Goal: Information Seeking & Learning: Learn about a topic

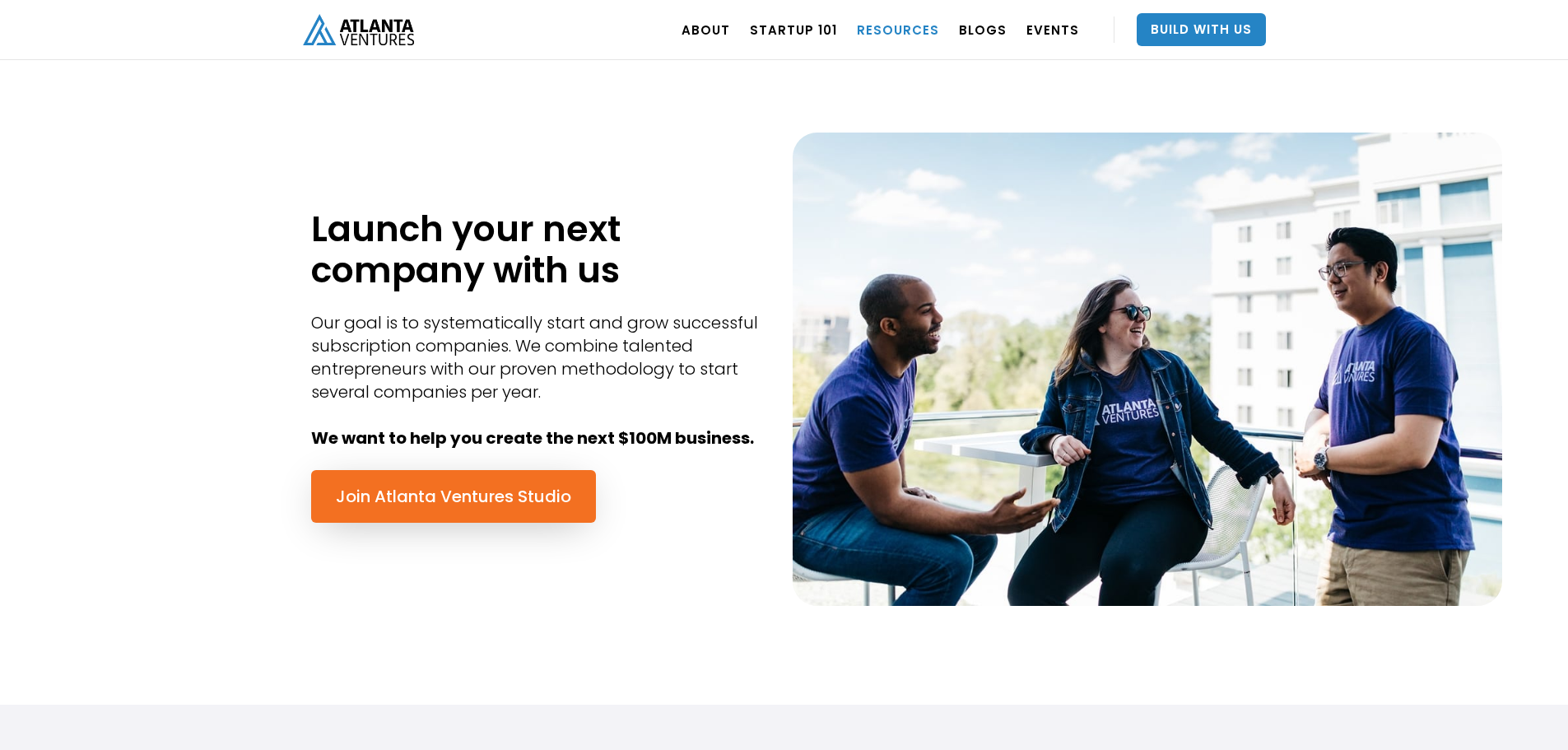
scroll to position [165, 0]
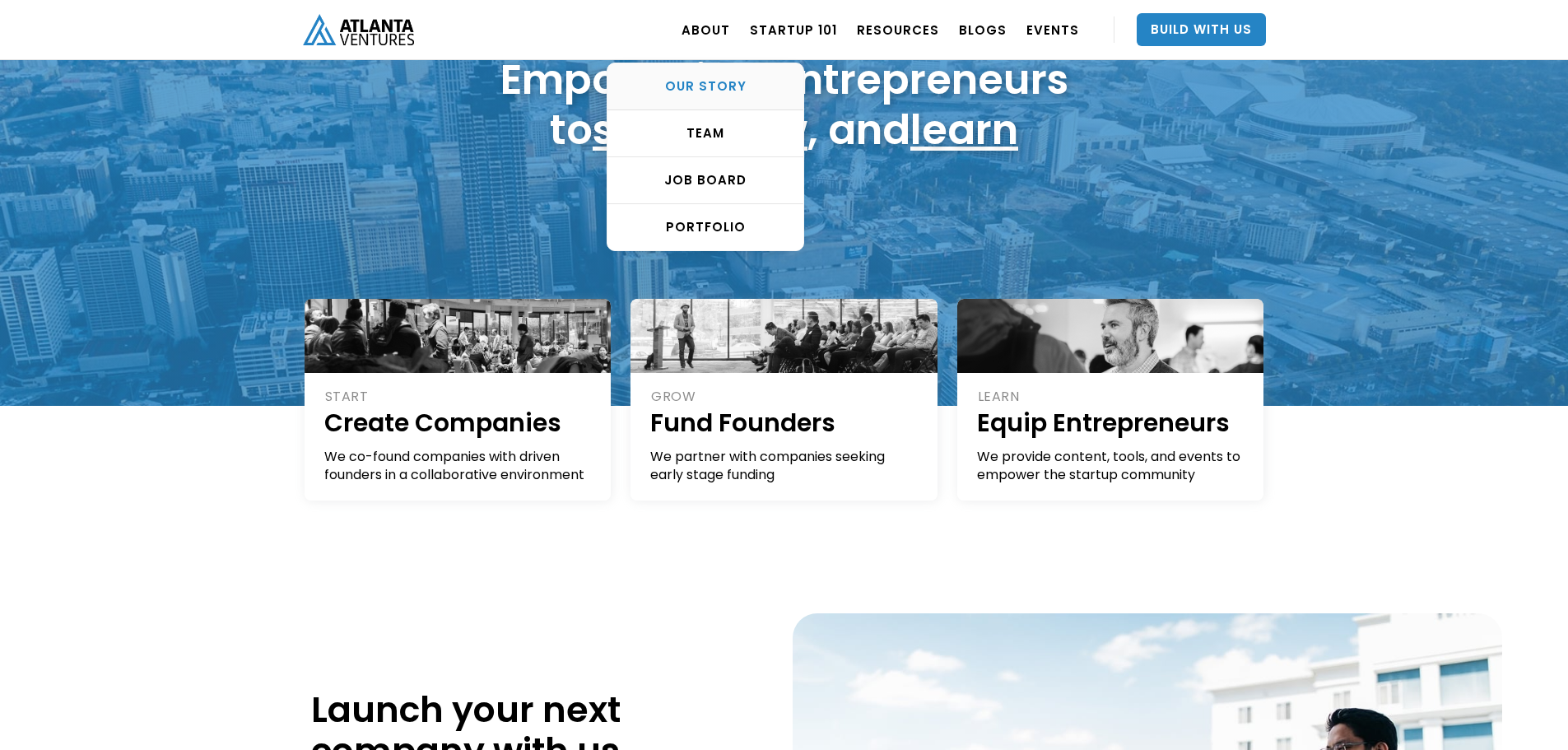
click at [729, 81] on div "OUR STORY" at bounding box center [705, 86] width 196 height 16
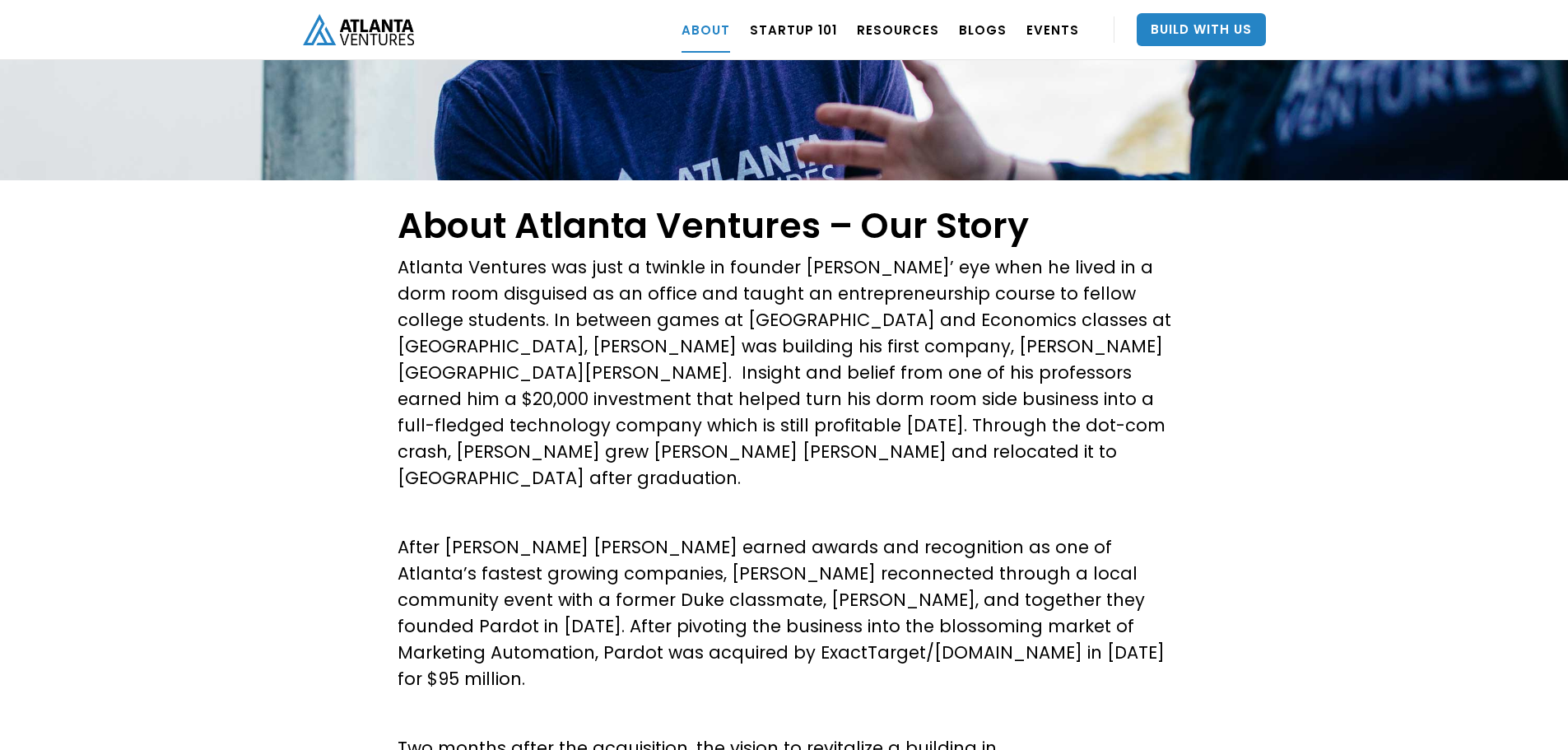
scroll to position [247, 0]
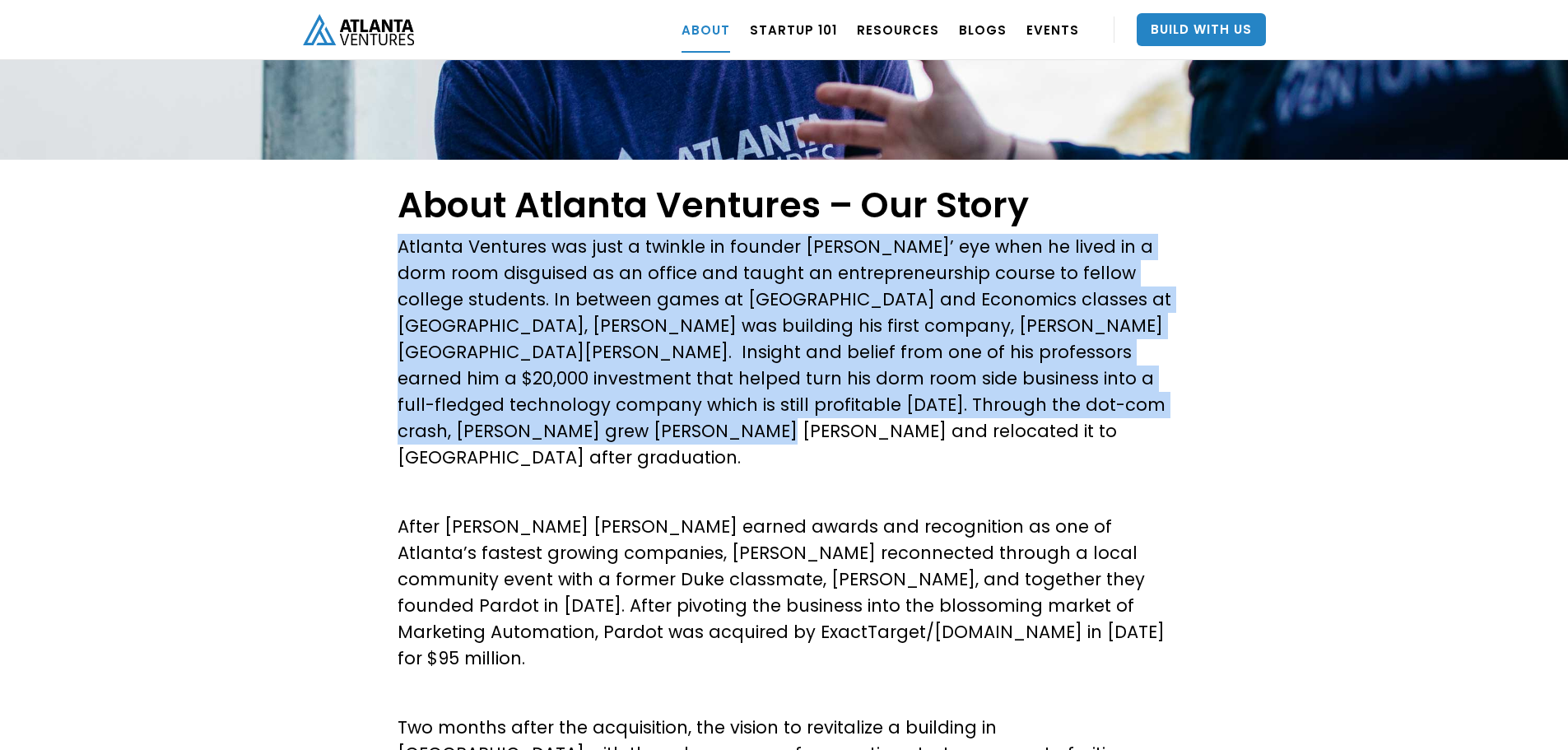
drag, startPoint x: 401, startPoint y: 246, endPoint x: 950, endPoint y: 442, distance: 582.9
click at [950, 442] on p "Atlanta Ventures was just a twinkle in founder David Cummings’ eye when he live…" at bounding box center [784, 352] width 774 height 237
click at [779, 284] on p "Atlanta Ventures was just a twinkle in founder David Cummings’ eye when he live…" at bounding box center [784, 352] width 774 height 237
drag, startPoint x: 619, startPoint y: 249, endPoint x: 979, endPoint y: 438, distance: 406.6
click at [979, 438] on p "Atlanta Ventures was just a twinkle in founder David Cummings’ eye when he live…" at bounding box center [784, 352] width 774 height 237
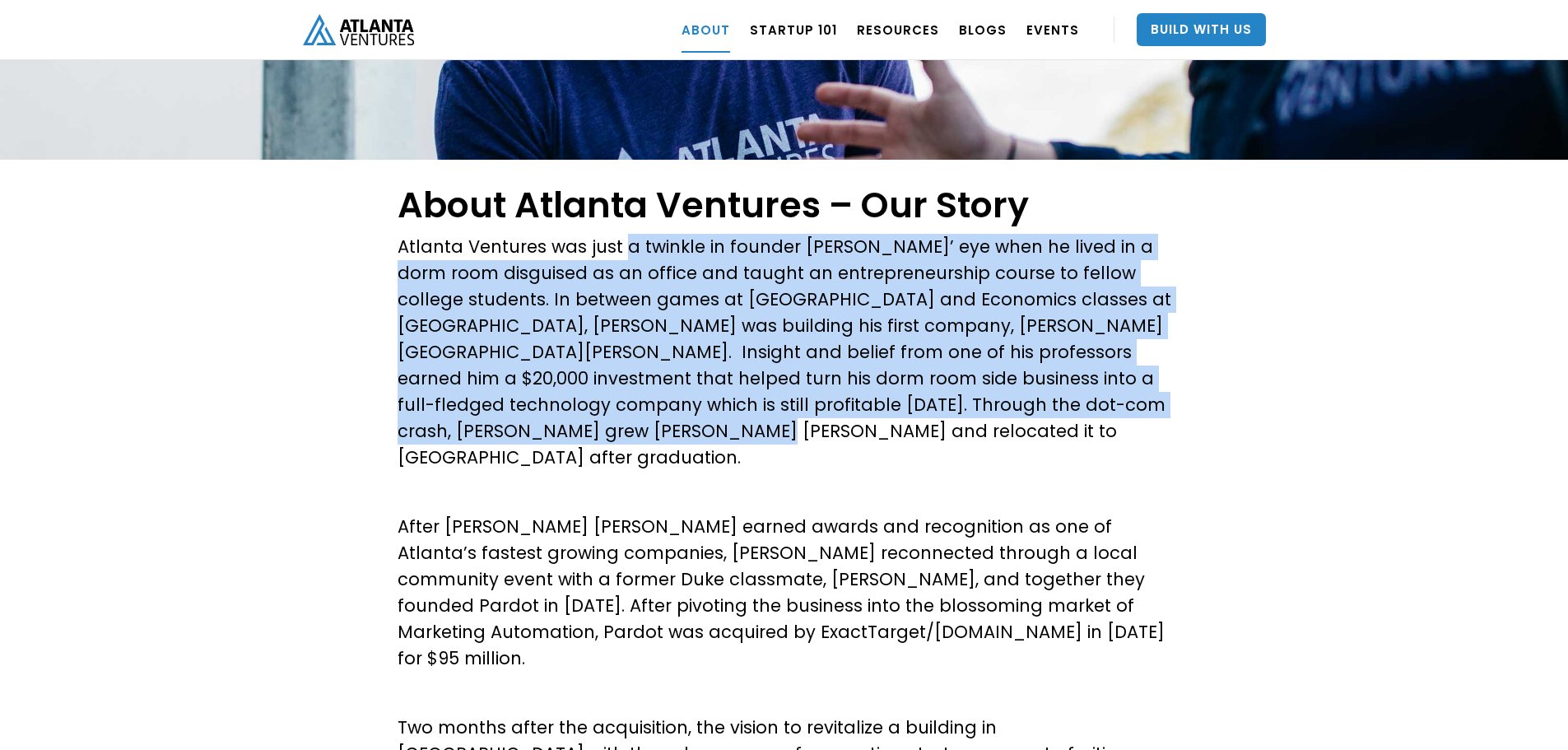
click at [979, 438] on p "Atlanta Ventures was just a twinkle in founder David Cummings’ eye when he live…" at bounding box center [784, 352] width 774 height 237
drag, startPoint x: 1020, startPoint y: 246, endPoint x: 806, endPoint y: 442, distance: 290.2
click at [804, 442] on p "Atlanta Ventures was just a twinkle in founder David Cummings’ eye when he live…" at bounding box center [784, 352] width 774 height 237
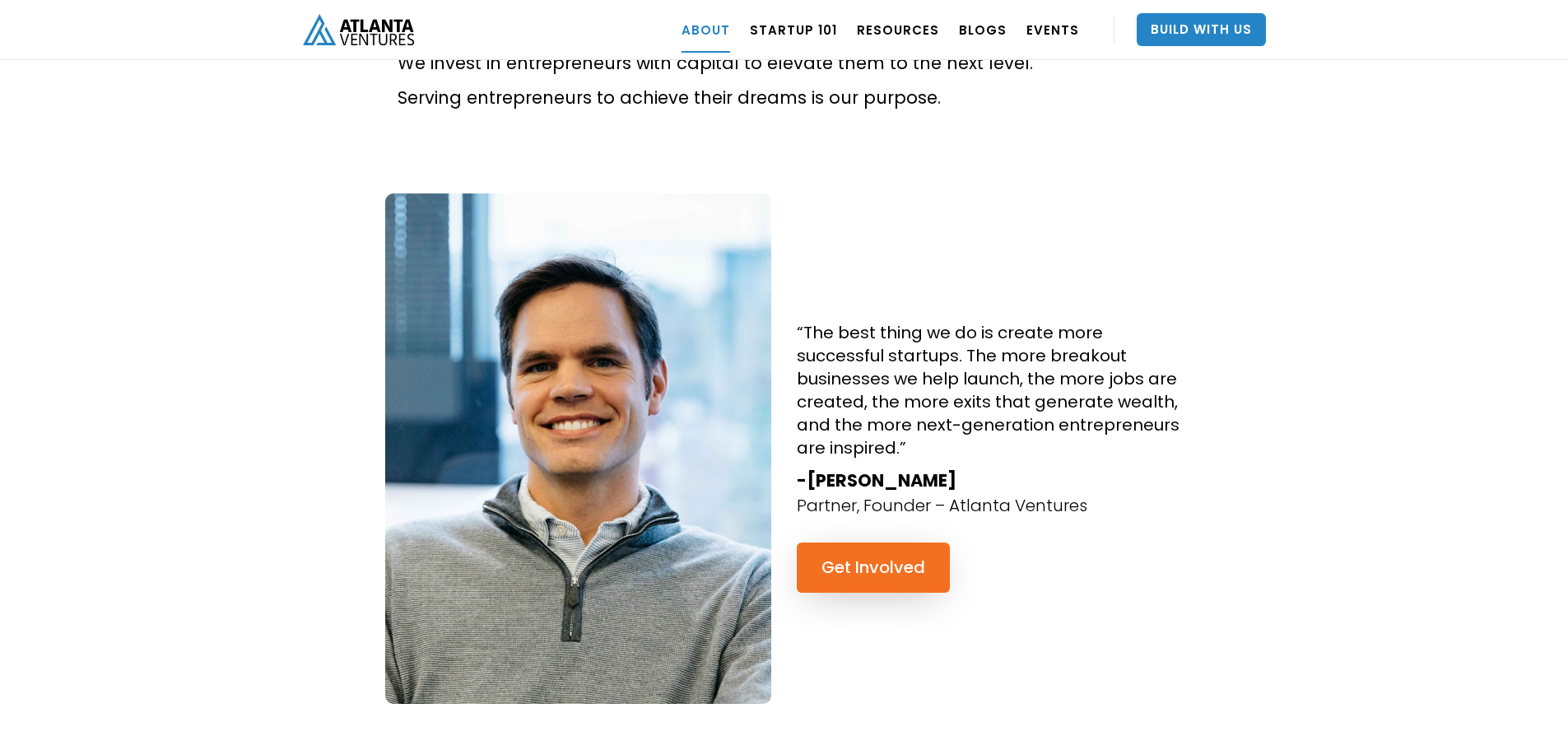
scroll to position [1399, 0]
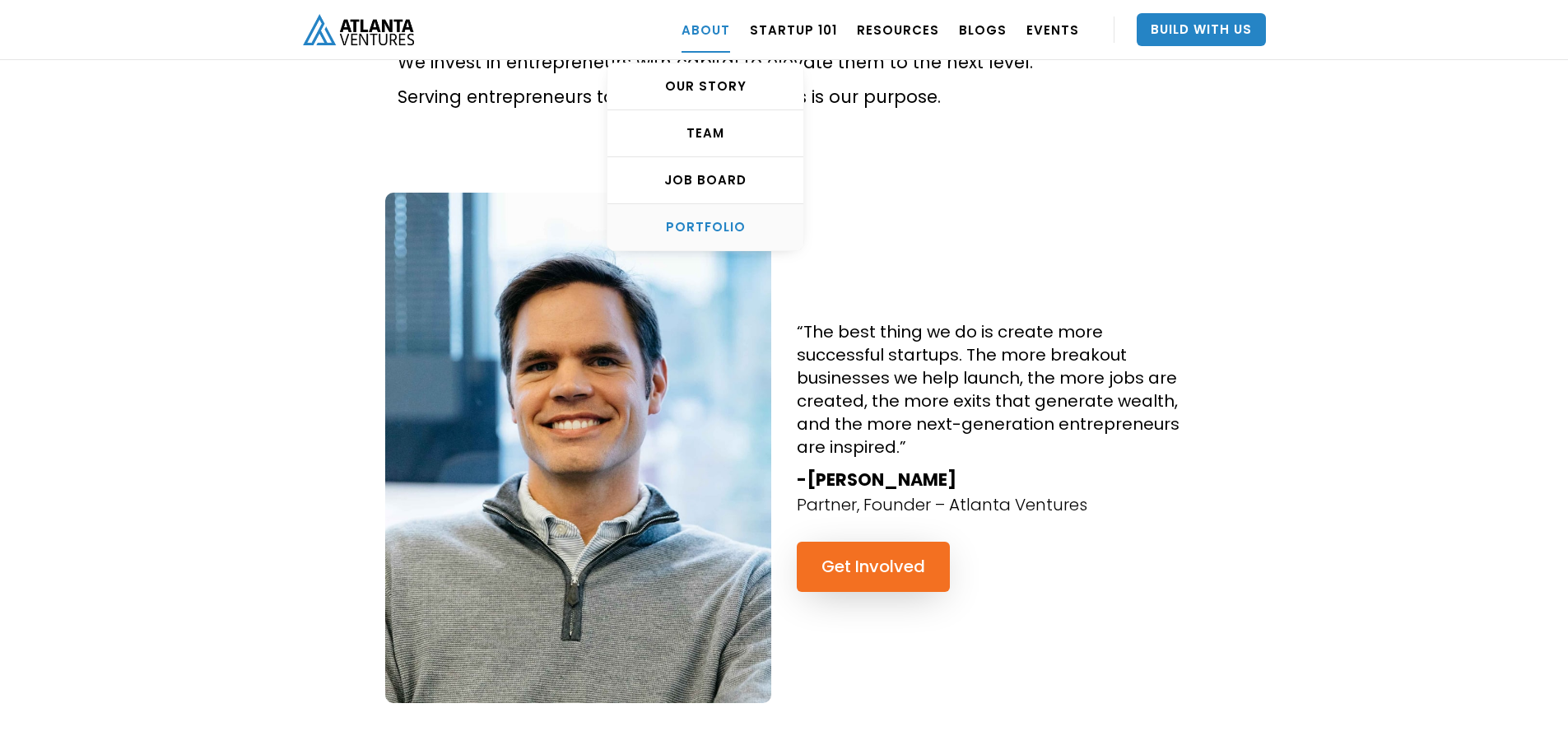
click at [712, 230] on div "PORTFOLIO" at bounding box center [705, 227] width 196 height 16
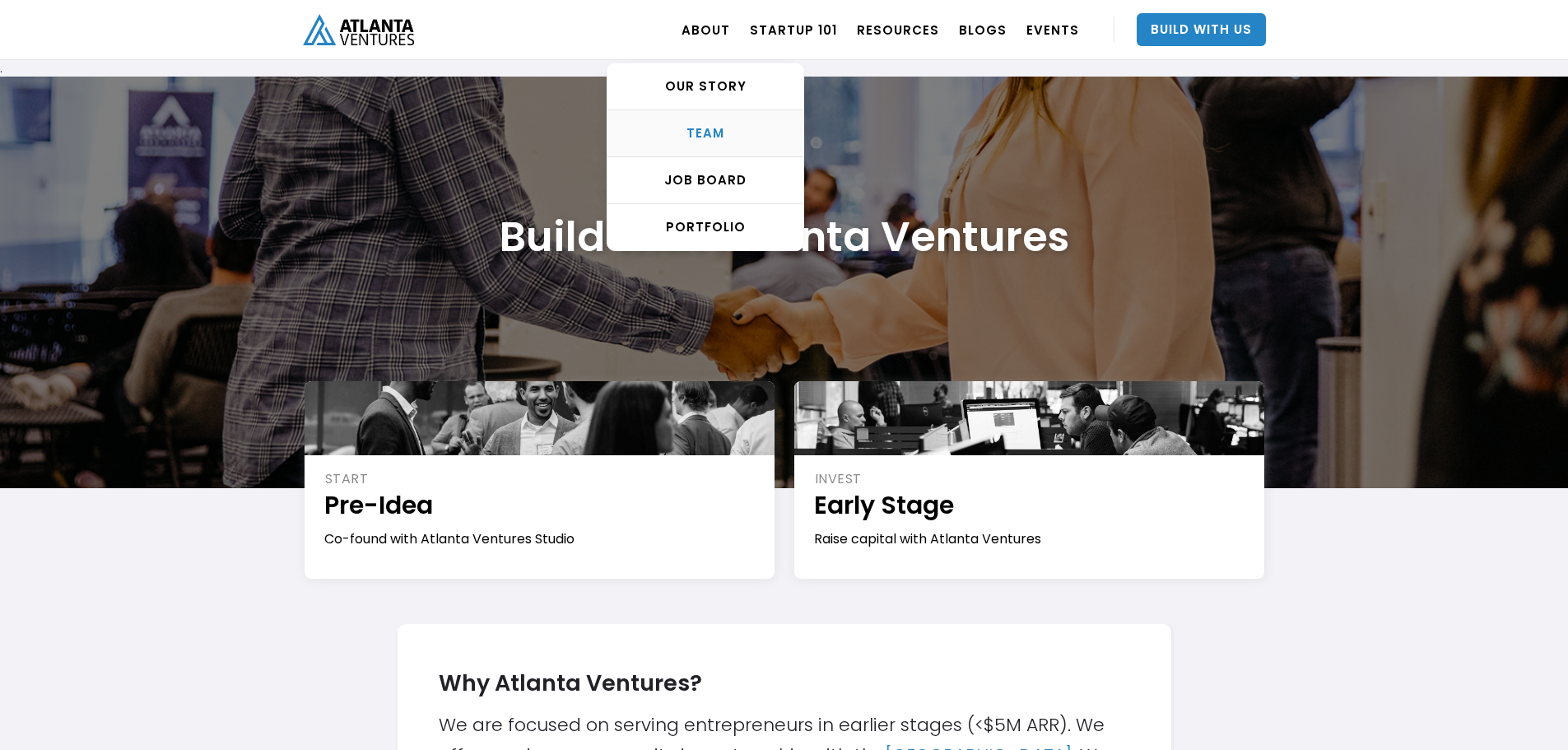
click at [723, 128] on div "TEAM" at bounding box center [705, 133] width 196 height 16
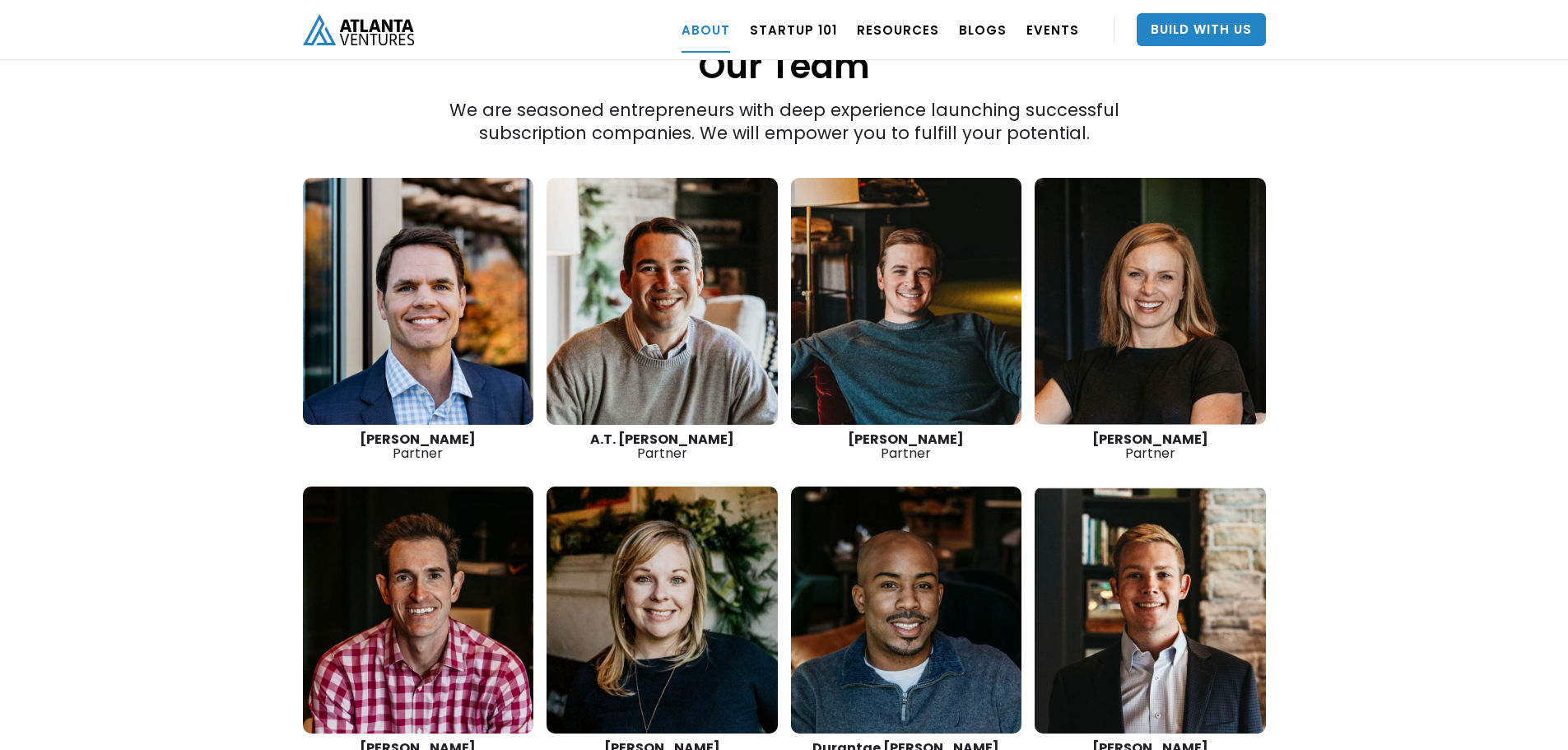
scroll to position [2330, 0]
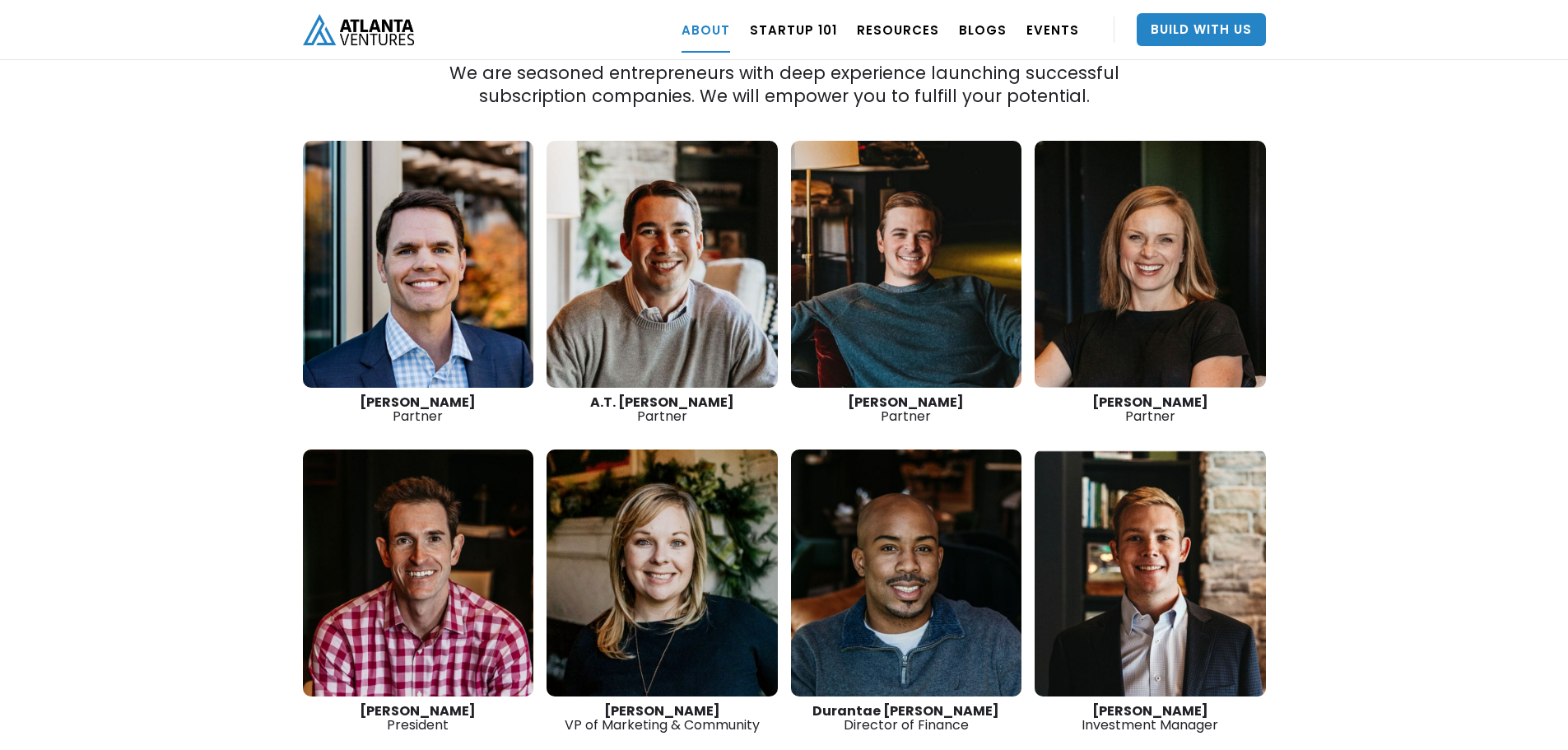
click at [452, 279] on link at bounding box center [418, 264] width 232 height 247
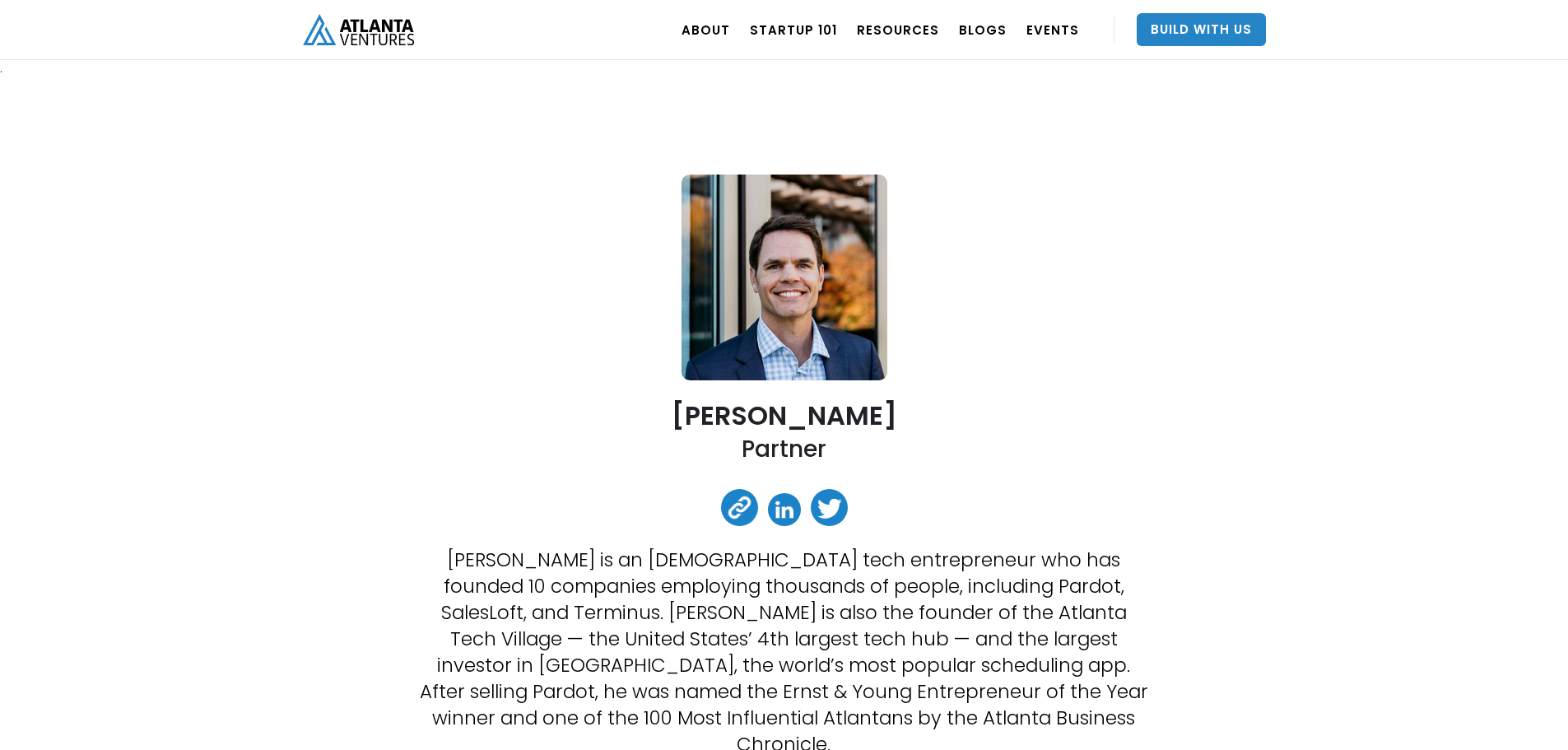
drag, startPoint x: 670, startPoint y: 414, endPoint x: 925, endPoint y: 412, distance: 255.0
copy h2 "[PERSON_NAME]"
click at [780, 511] on link at bounding box center [784, 509] width 33 height 33
